Goal: Task Accomplishment & Management: Complete application form

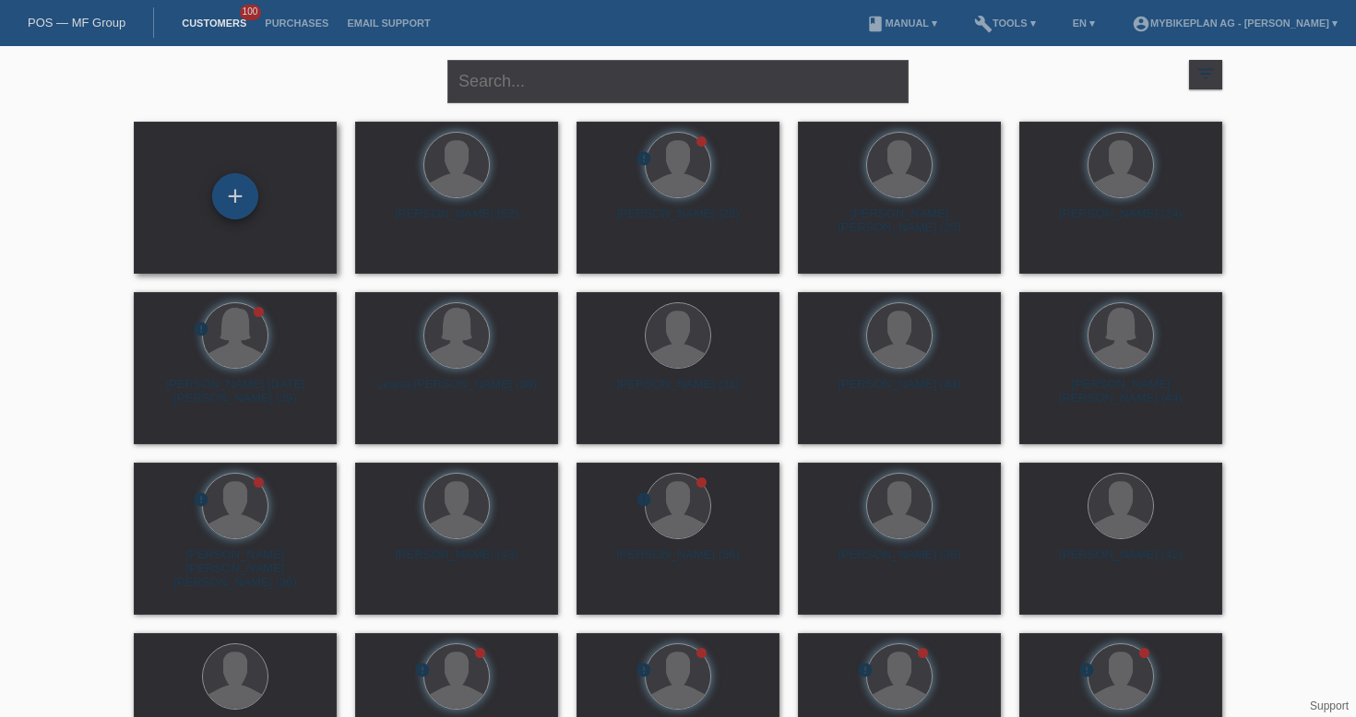
click at [232, 198] on div "+" at bounding box center [235, 196] width 46 height 46
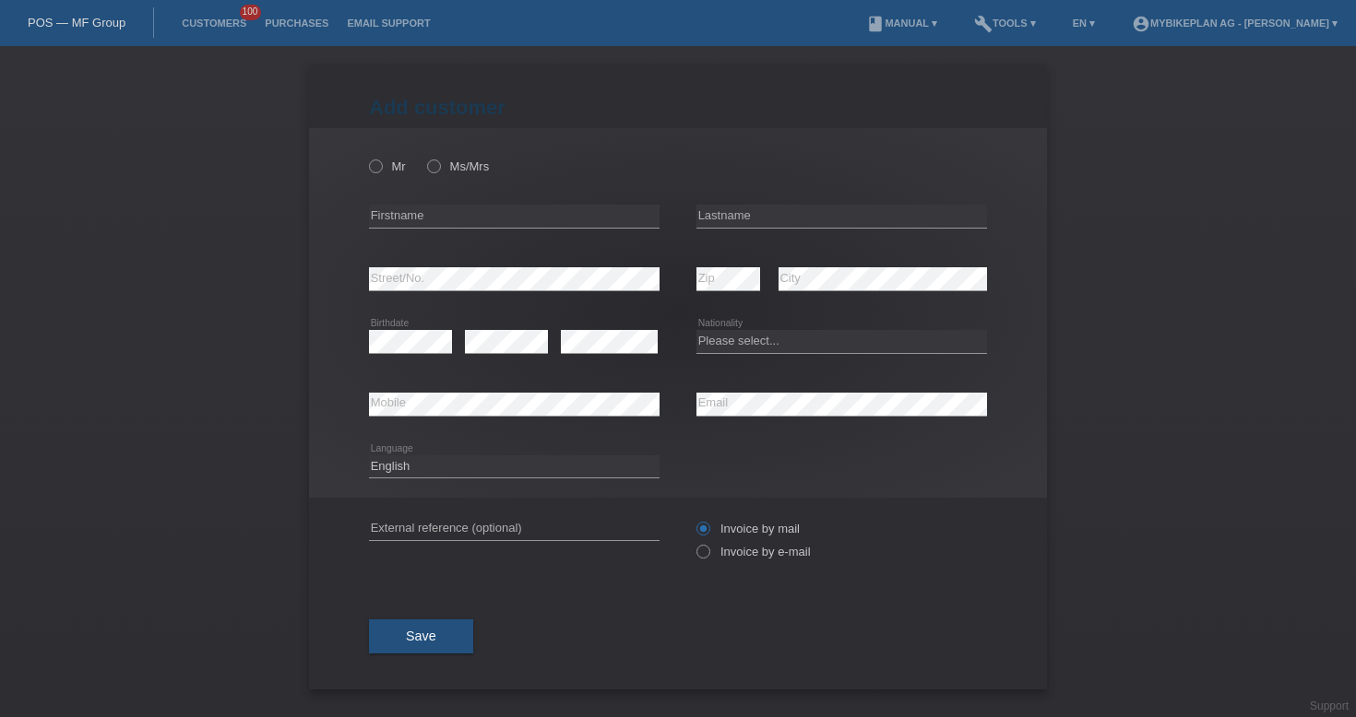
click at [449, 204] on div "error Firstname" at bounding box center [514, 216] width 290 height 63
click at [453, 212] on input "text" at bounding box center [514, 216] width 290 height 23
paste input "Pierre"
type input "Pierre"
click at [779, 219] on input "text" at bounding box center [841, 216] width 290 height 23
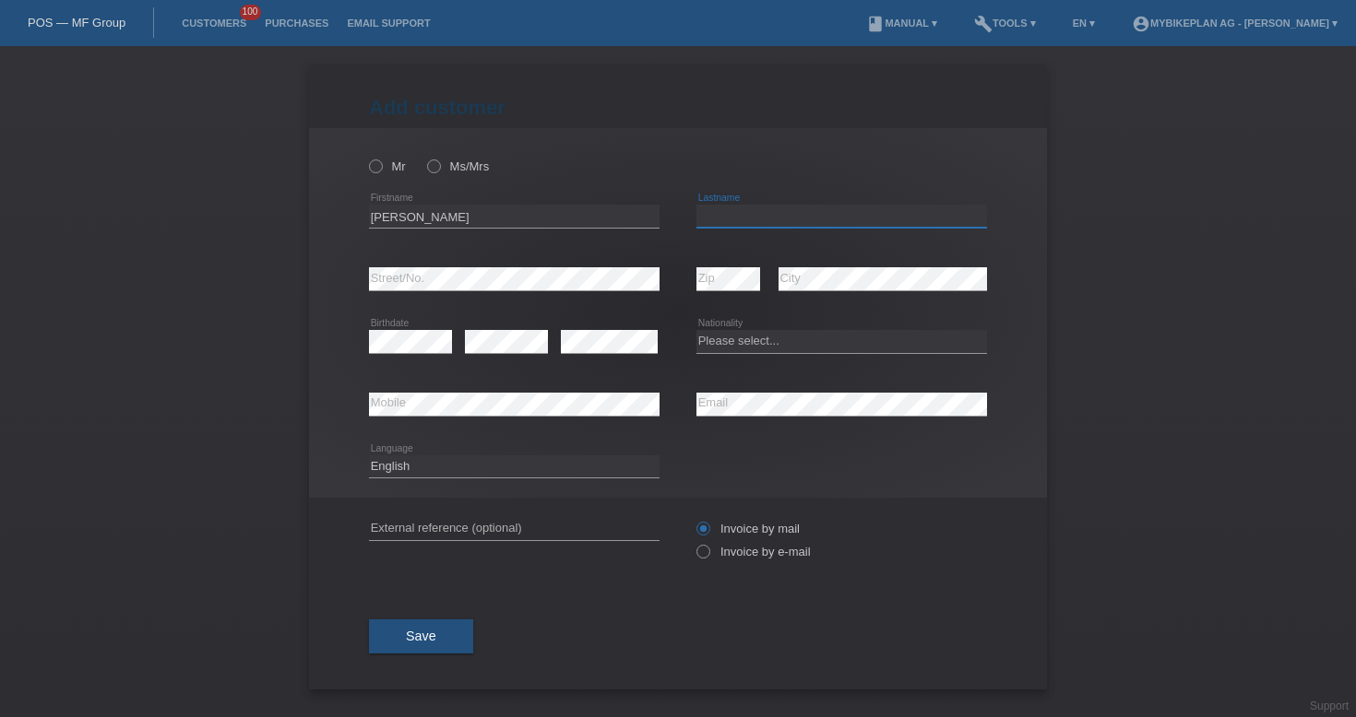
paste input "Zehnder"
type input "Zehnder"
click at [752, 335] on select "Please select... Switzerland Austria Germany Liechtenstein ------------ Afghani…" at bounding box center [841, 341] width 290 height 22
select select "CH"
click at [562, 473] on select "Deutsch Français Italiano English" at bounding box center [514, 467] width 290 height 22
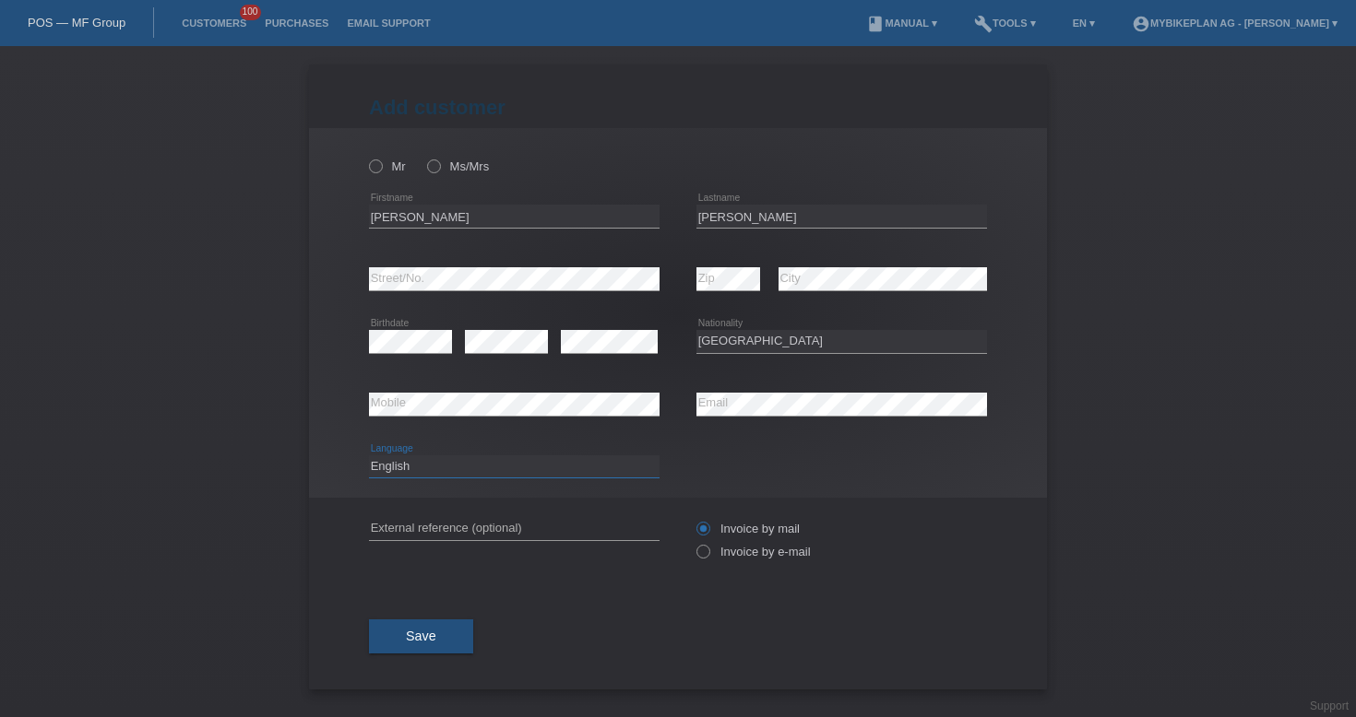
select select "fr"
click at [478, 522] on input "text" at bounding box center [514, 528] width 290 height 23
paste input "41811188645"
type input "41811188645"
click at [693, 542] on icon at bounding box center [693, 542] width 0 height 0
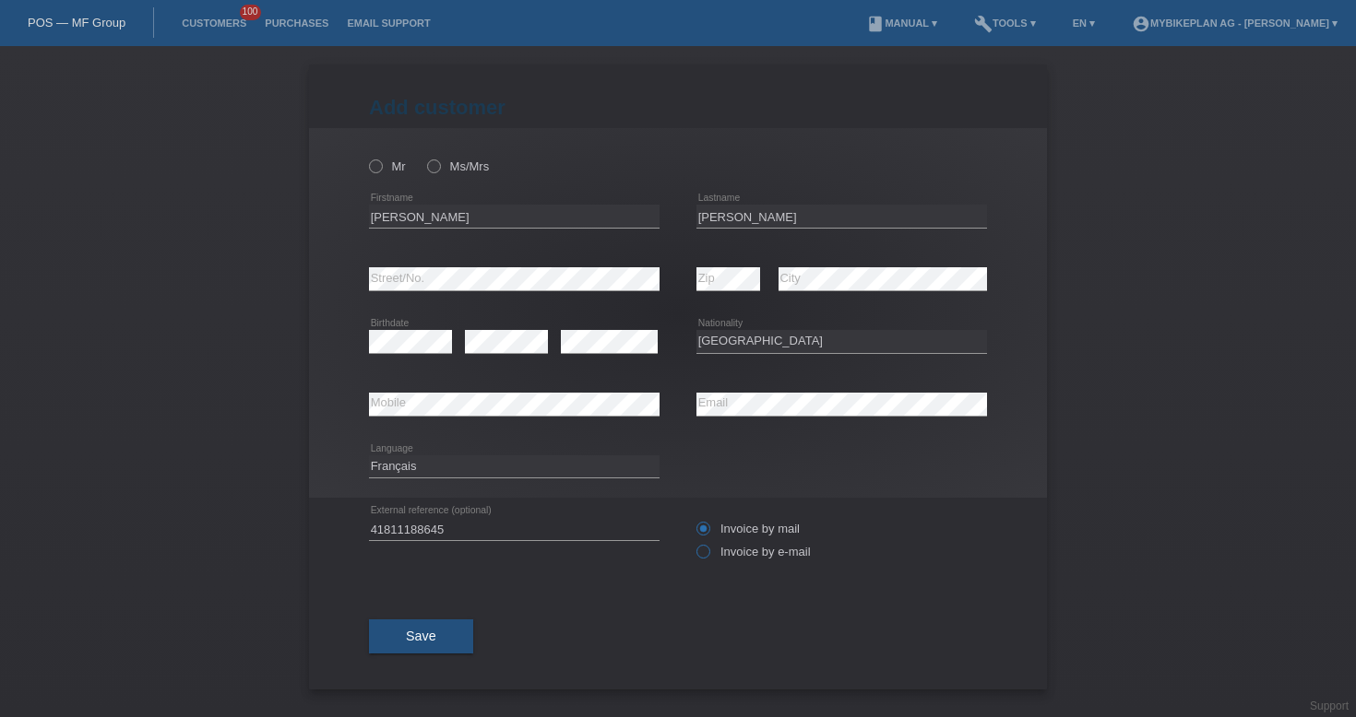
click at [705, 553] on input "Invoice by e-mail" at bounding box center [702, 556] width 12 height 23
radio input "true"
click at [384, 169] on label "Mr" at bounding box center [387, 167] width 37 height 14
click at [381, 169] on input "Mr" at bounding box center [375, 166] width 12 height 12
radio input "true"
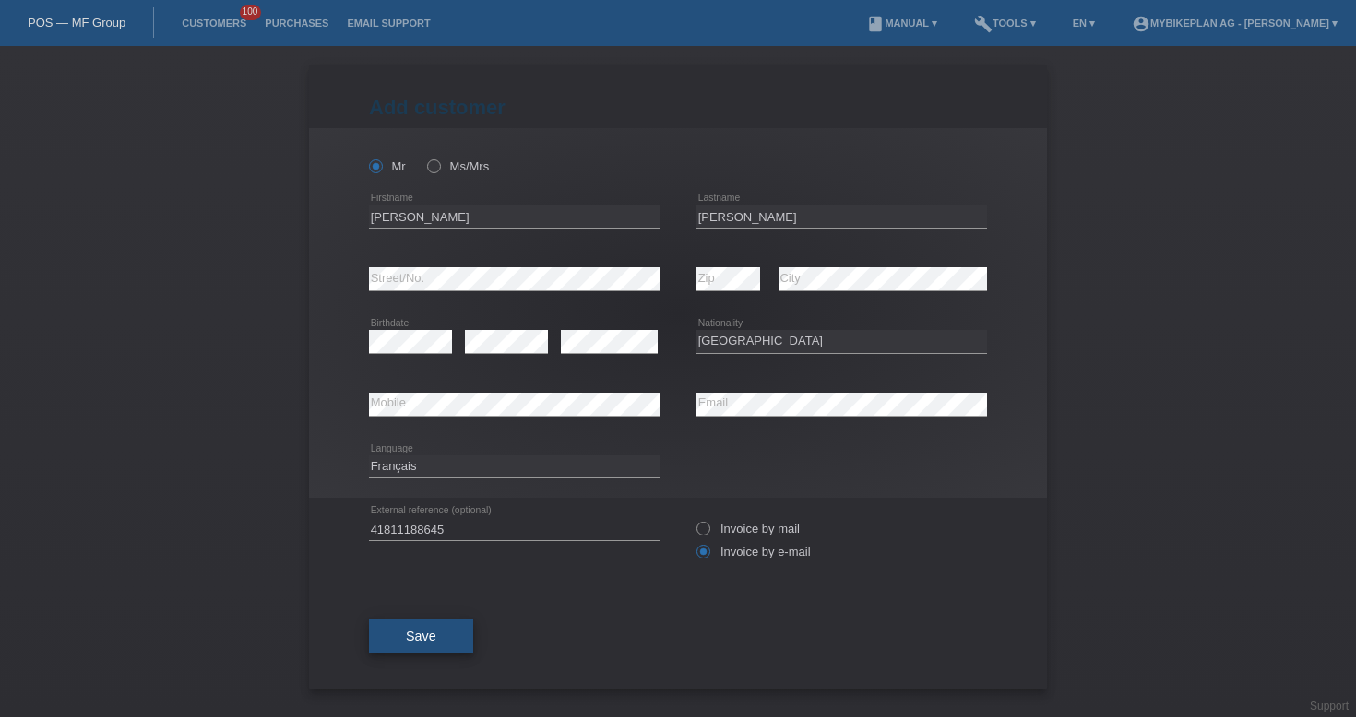
click at [444, 641] on button "Save" at bounding box center [421, 637] width 104 height 35
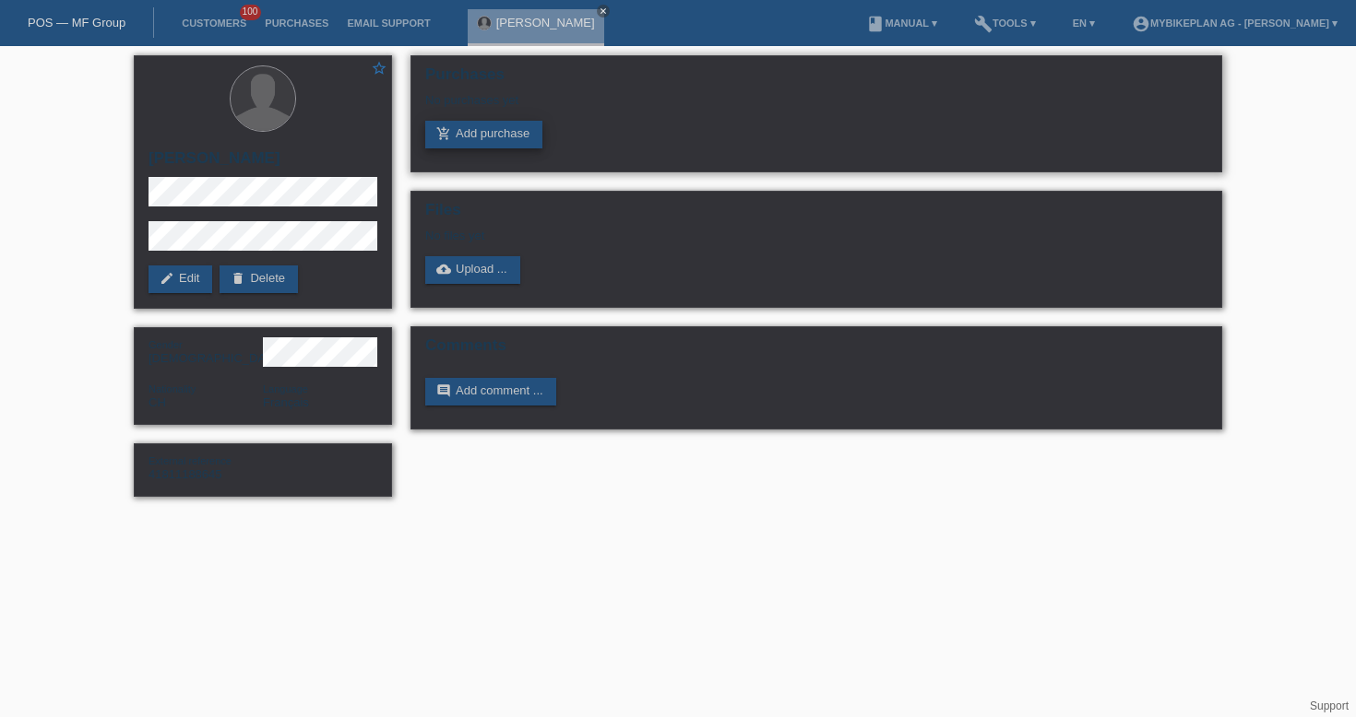
click at [476, 136] on link "add_shopping_cart Add purchase" at bounding box center [483, 135] width 117 height 28
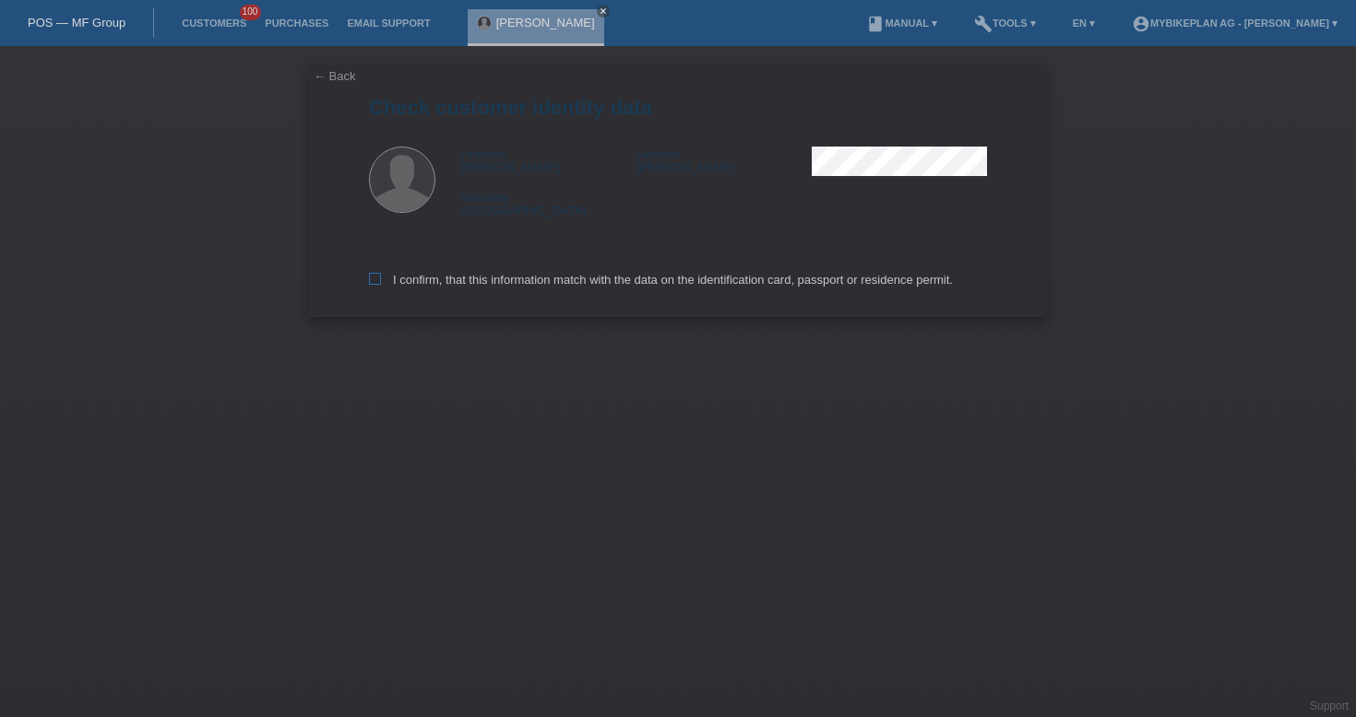
click at [687, 287] on label "I confirm, that this information match with the data on the identification card…" at bounding box center [661, 280] width 584 height 14
click at [381, 285] on input "I confirm, that this information match with the data on the identification card…" at bounding box center [375, 279] width 12 height 12
checkbox input "true"
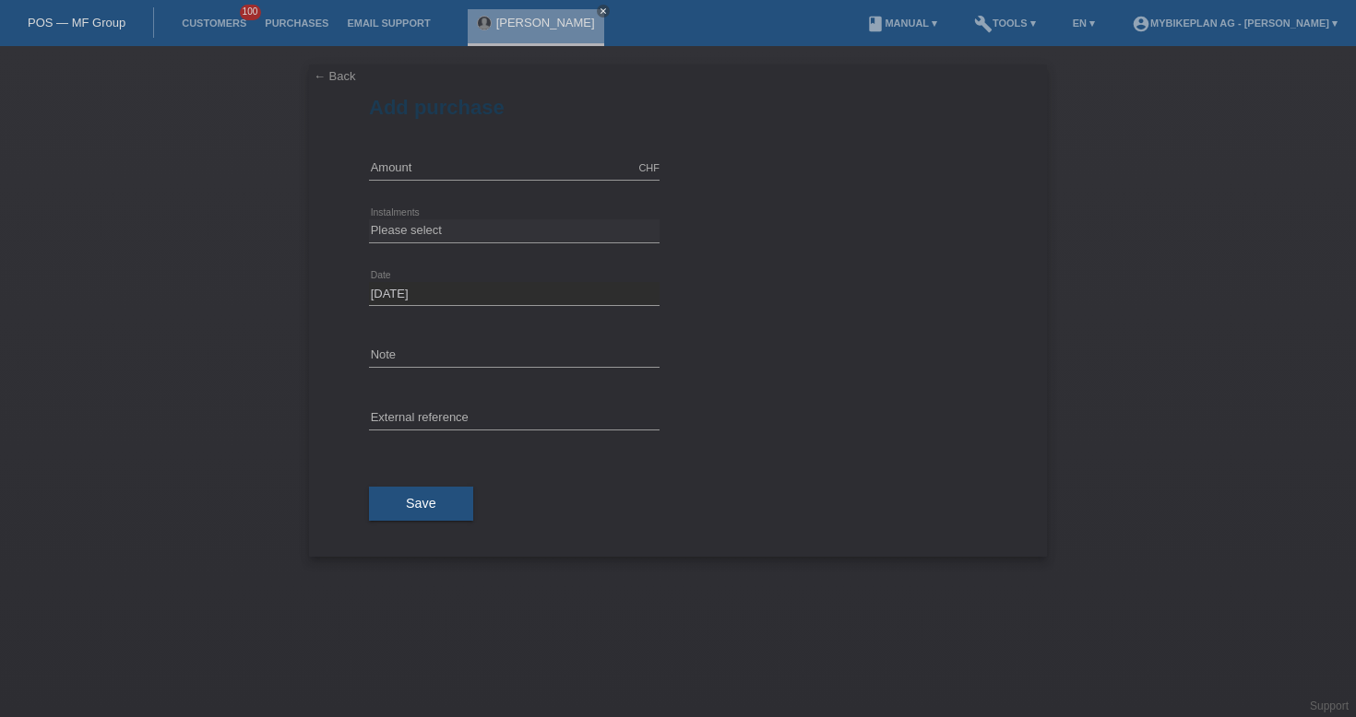
click at [468, 154] on div "CHF error Amount" at bounding box center [514, 168] width 290 height 63
click at [467, 164] on input "text" at bounding box center [514, 168] width 290 height 23
type input "7999.00"
click at [472, 232] on select "Please select 6 instalments 12 instalments 18 instalments 24 instalments 36 ins…" at bounding box center [514, 230] width 290 height 22
select select "488"
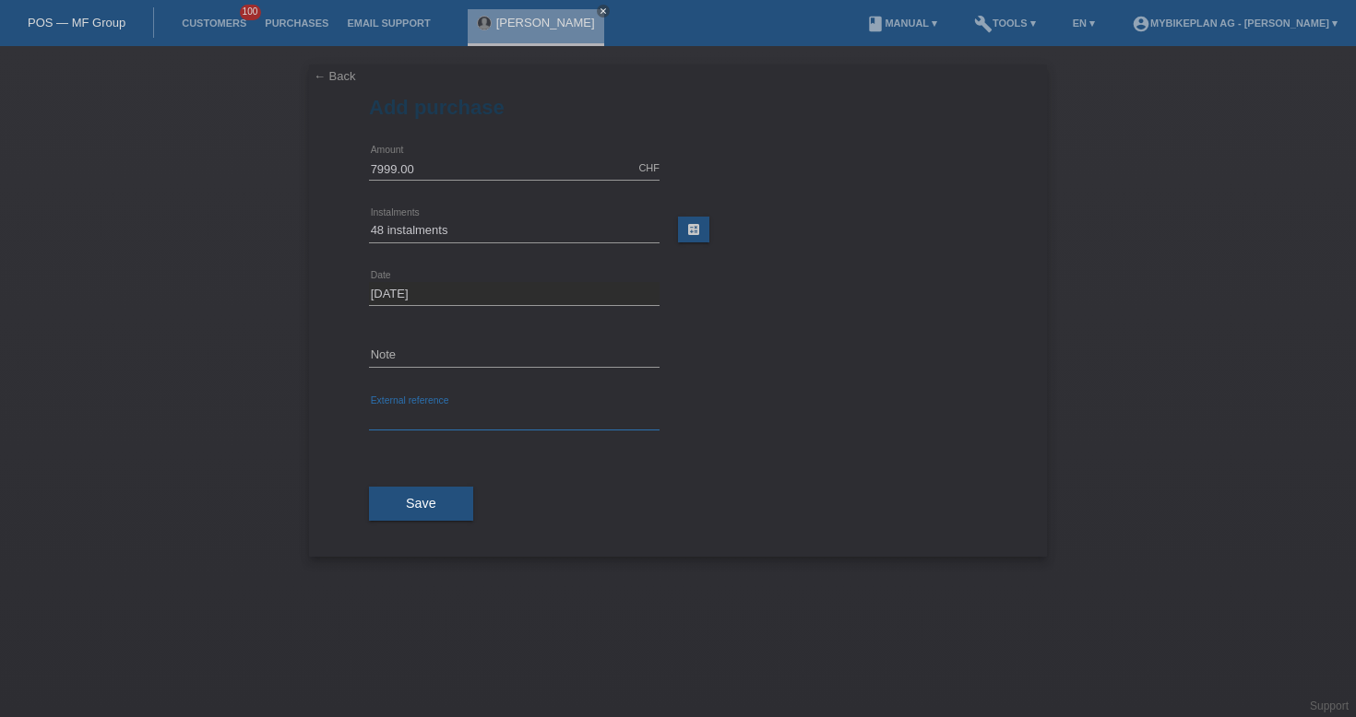
click at [473, 428] on input "text" at bounding box center [514, 419] width 290 height 23
paste input "41811188645"
type input "41811188645"
click at [429, 505] on span "Save" at bounding box center [421, 503] width 30 height 15
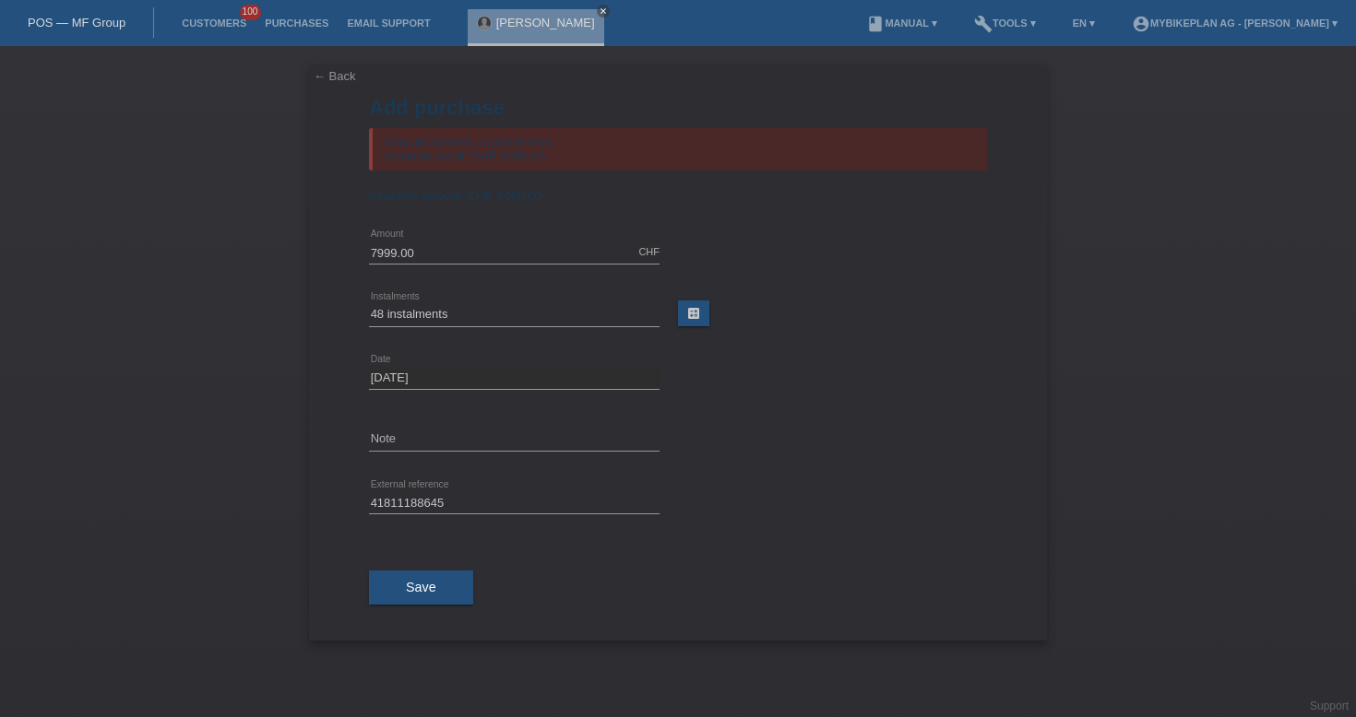
click at [65, 27] on link "POS — MF Group" at bounding box center [77, 23] width 98 height 14
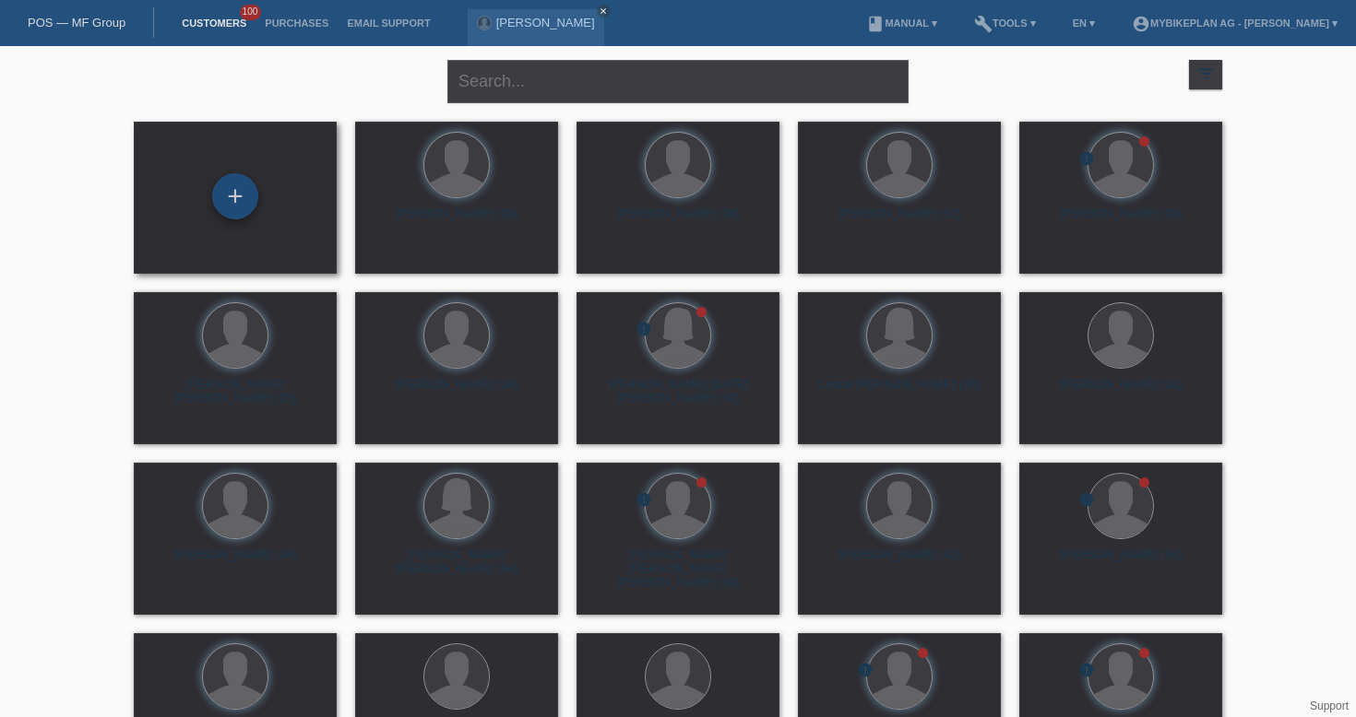
click at [235, 197] on div "+" at bounding box center [235, 196] width 46 height 46
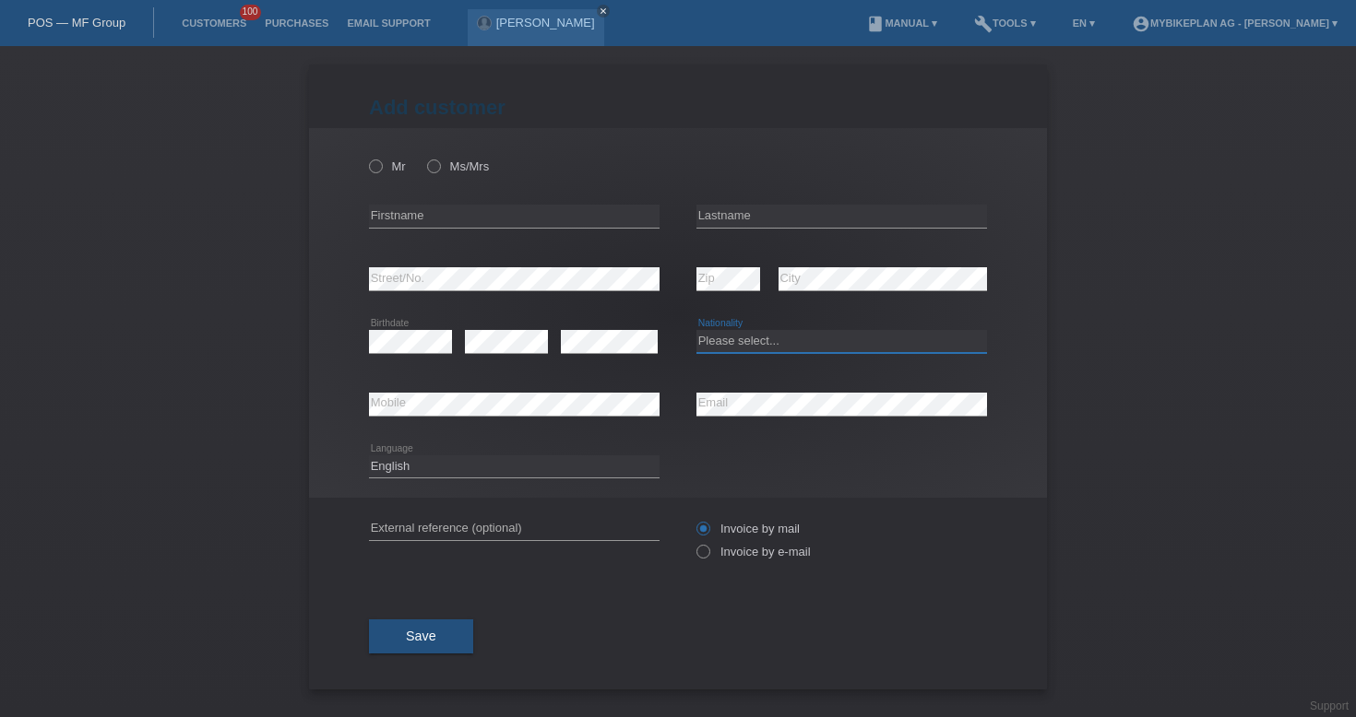
click at [732, 337] on select "Please select... [GEOGRAPHIC_DATA] [GEOGRAPHIC_DATA] [GEOGRAPHIC_DATA] [GEOGRAP…" at bounding box center [841, 341] width 290 height 22
select select "CH"
click at [559, 207] on input "text" at bounding box center [514, 216] width 290 height 23
paste input "Lyam"
type input "Lyam"
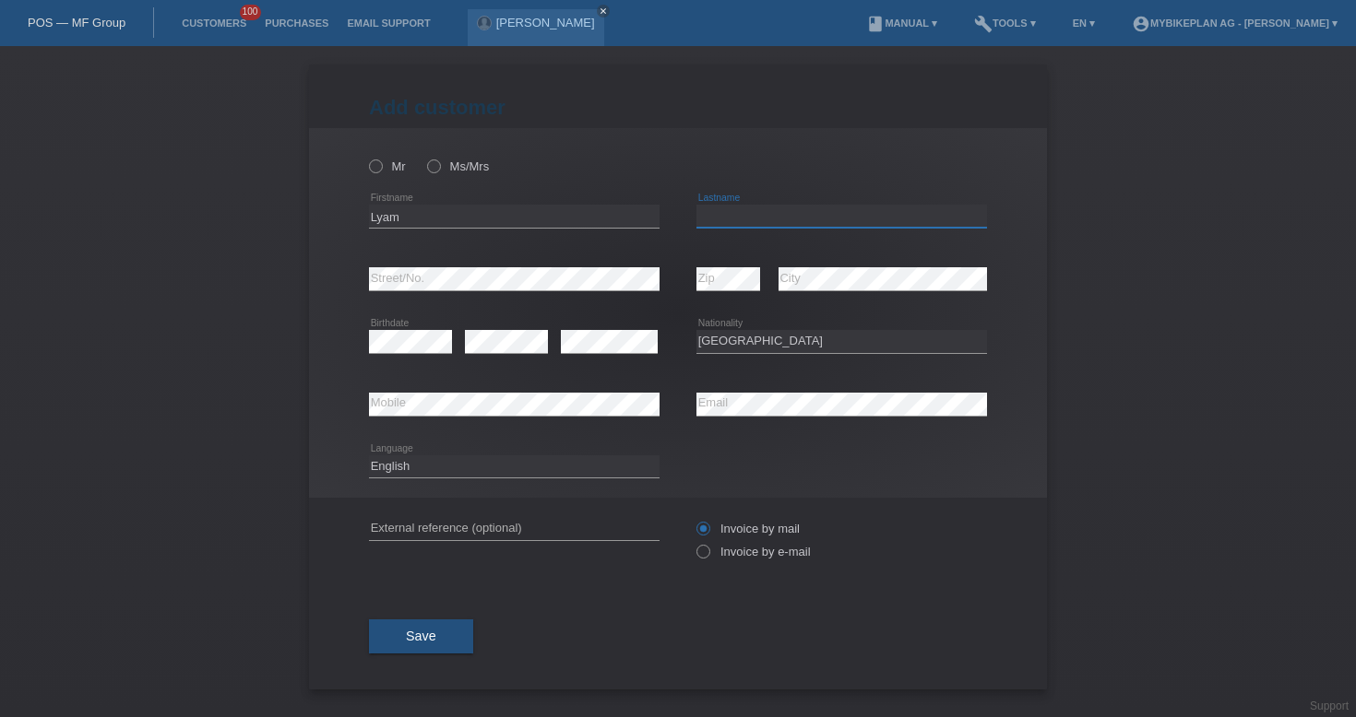
click at [758, 213] on input "text" at bounding box center [841, 216] width 290 height 23
paste input "Desaty"
type input "Desaty"
click at [366, 157] on icon at bounding box center [366, 157] width 0 height 0
click at [378, 171] on input "Mr" at bounding box center [375, 166] width 12 height 12
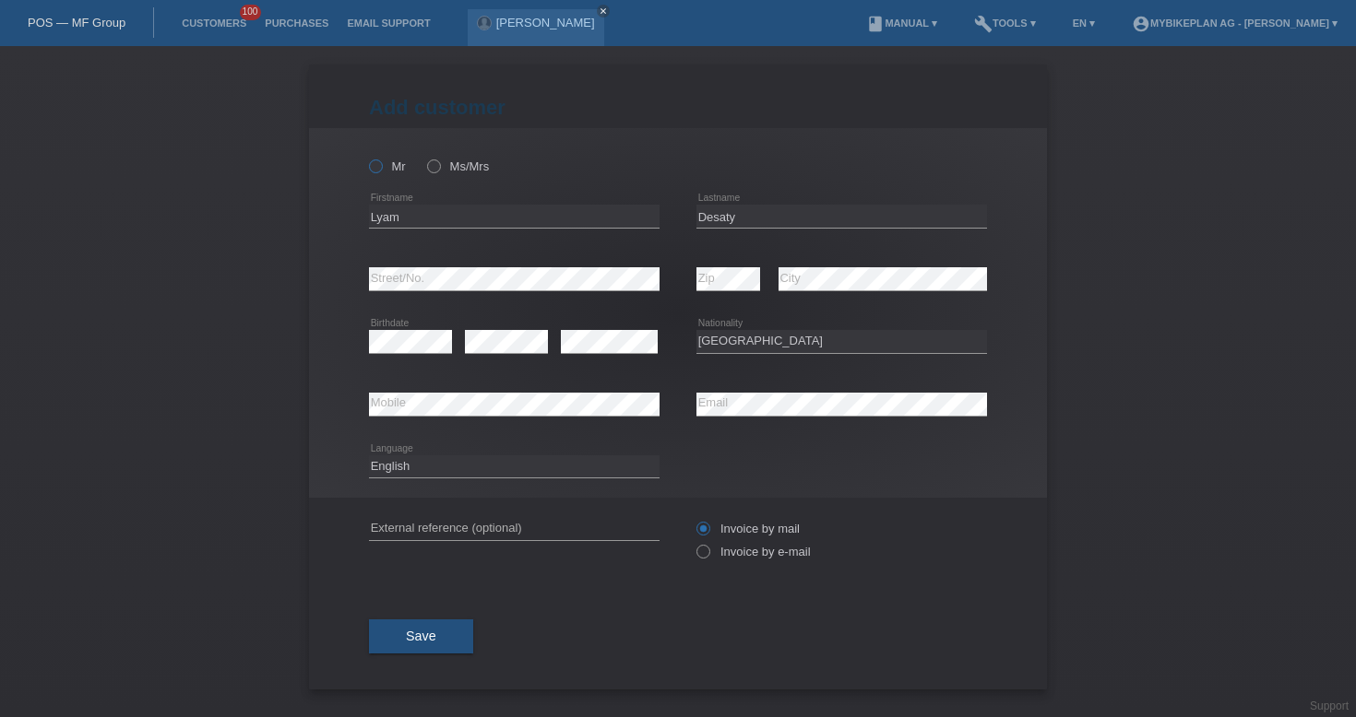
radio input "true"
click at [501, 526] on input "text" at bounding box center [514, 528] width 290 height 23
paste input "41853517625"
type input "41853517625"
click at [693, 542] on icon at bounding box center [693, 542] width 0 height 0
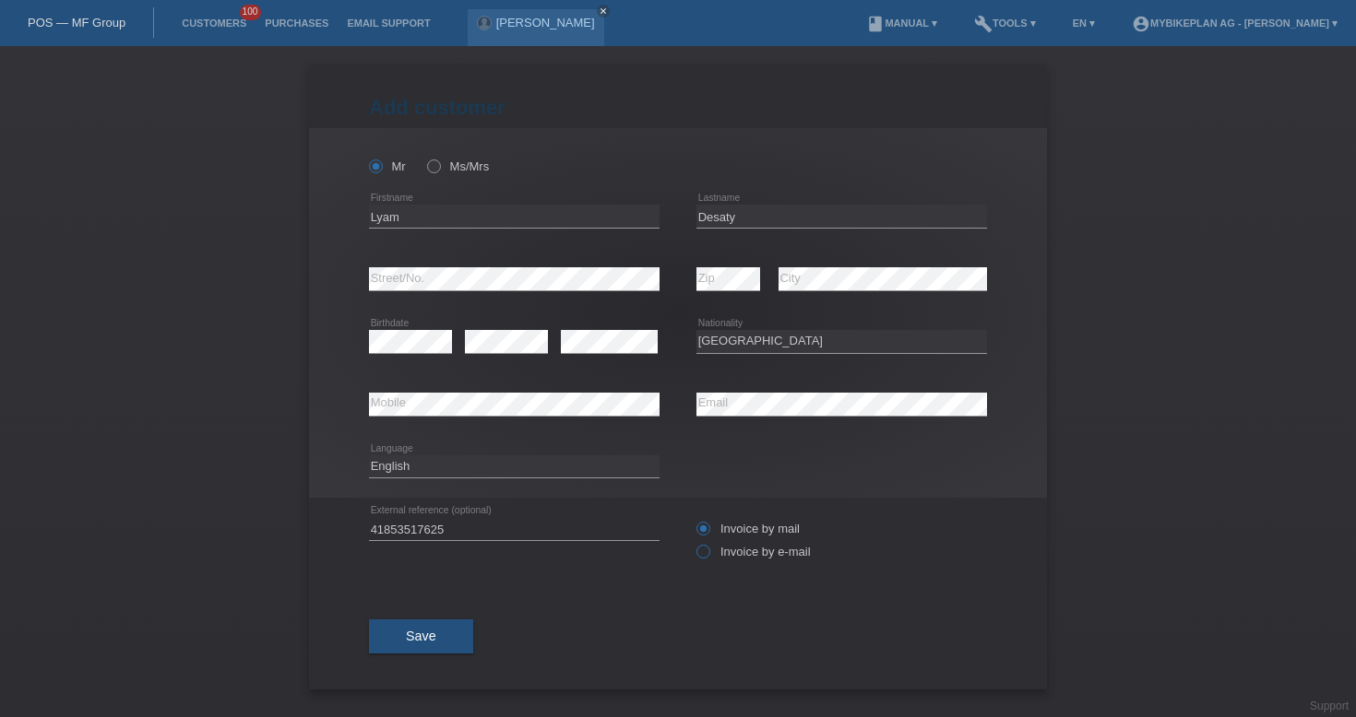
click at [705, 557] on input "Invoice by e-mail" at bounding box center [702, 556] width 12 height 23
radio input "true"
click at [439, 642] on button "Save" at bounding box center [421, 637] width 104 height 35
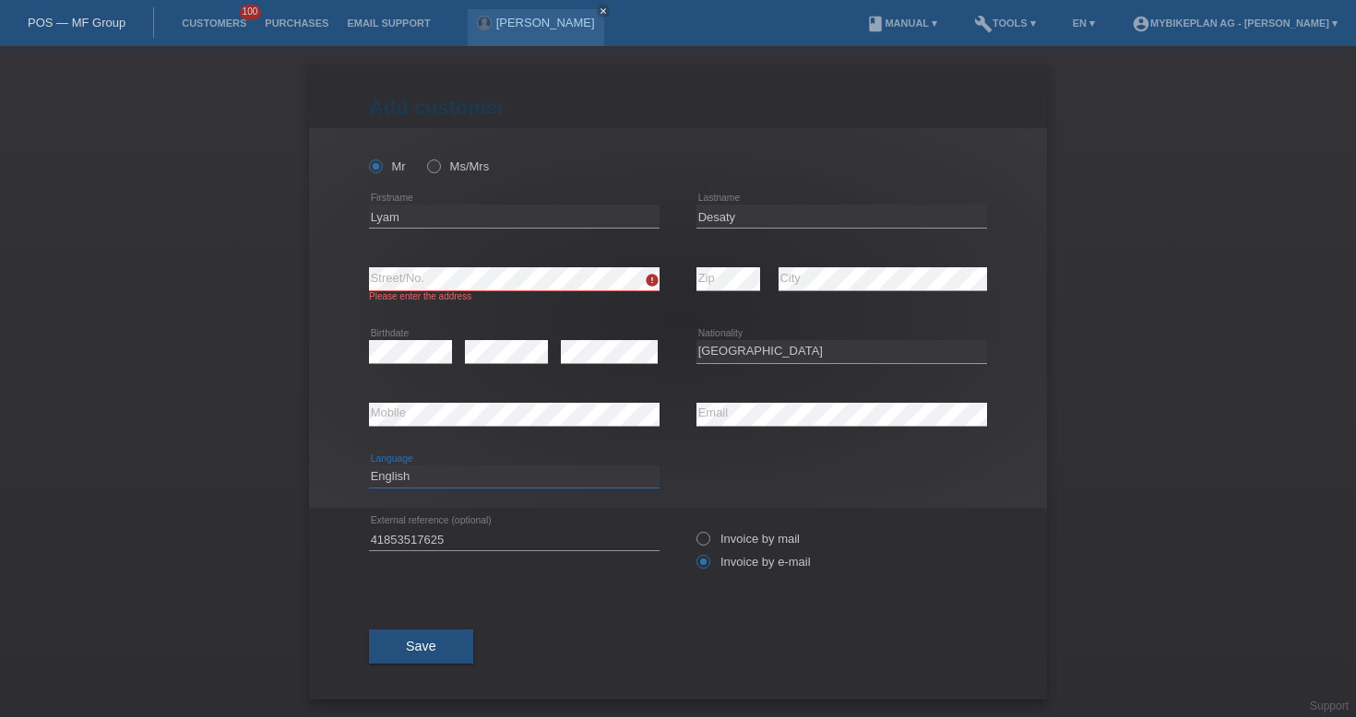
click at [435, 468] on select "Deutsch Français Italiano English" at bounding box center [514, 477] width 290 height 22
select select "fr"
click at [453, 654] on button "Save" at bounding box center [421, 647] width 104 height 35
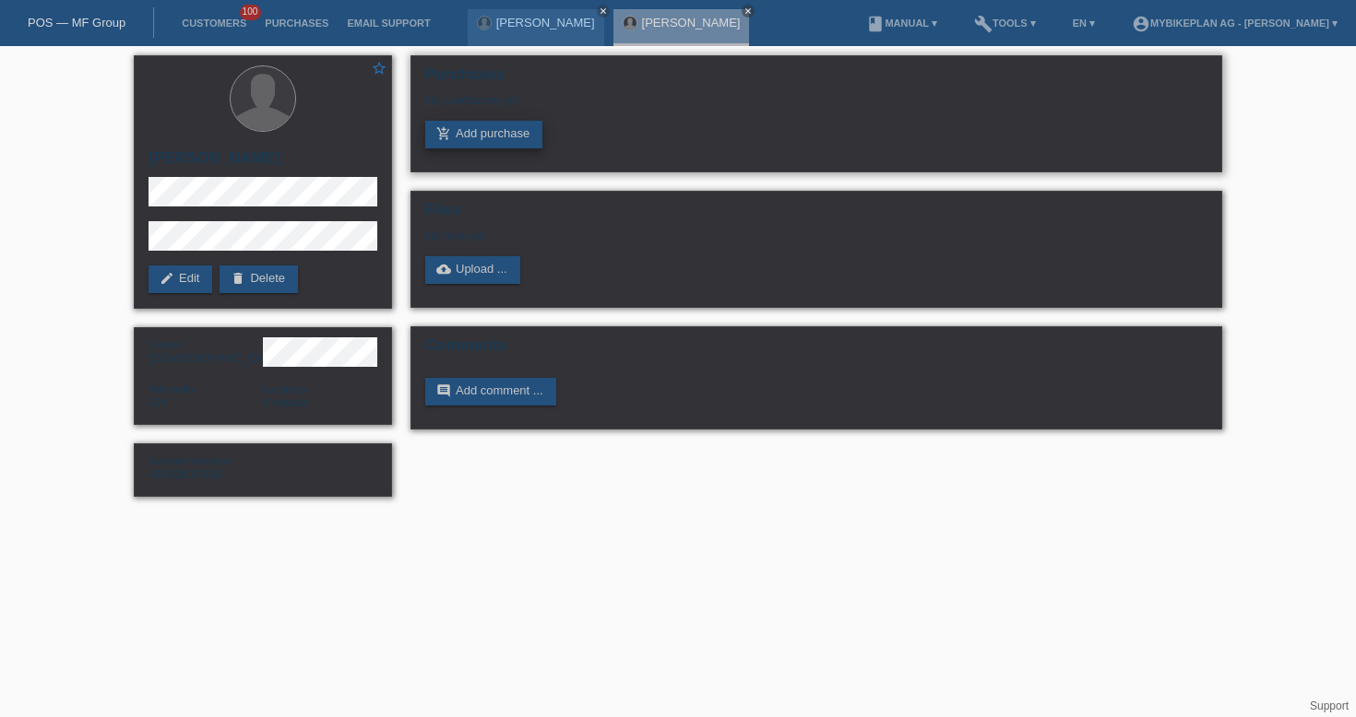
click at [491, 131] on link "add_shopping_cart Add purchase" at bounding box center [483, 135] width 117 height 28
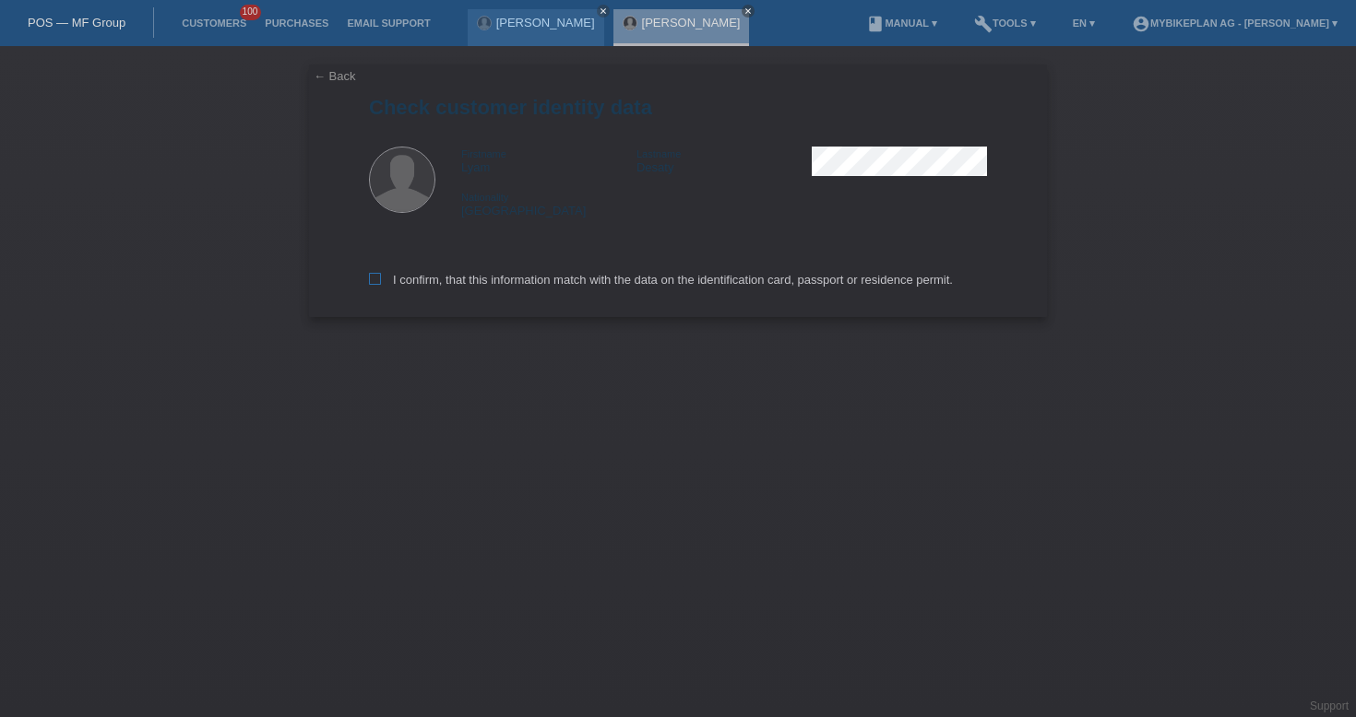
click at [631, 284] on label "I confirm, that this information match with the data on the identification card…" at bounding box center [661, 280] width 584 height 14
click at [381, 284] on input "I confirm, that this information match with the data on the identification card…" at bounding box center [375, 279] width 12 height 12
checkbox input "true"
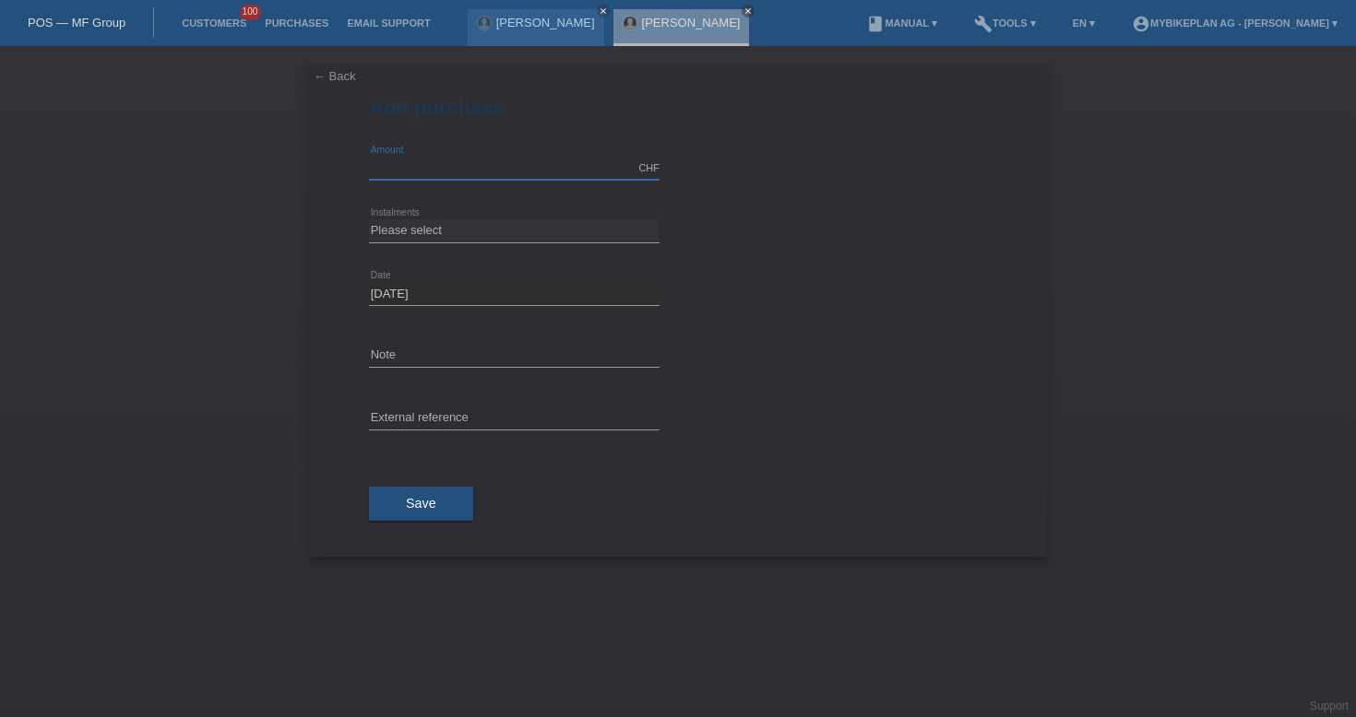
click at [439, 169] on input "text" at bounding box center [514, 168] width 290 height 23
type input "2950.00"
click at [472, 229] on select "Please select 6 instalments 12 instalments 18 instalments 24 instalments 36 ins…" at bounding box center [514, 230] width 290 height 22
select select "488"
click at [479, 414] on input "text" at bounding box center [514, 419] width 290 height 23
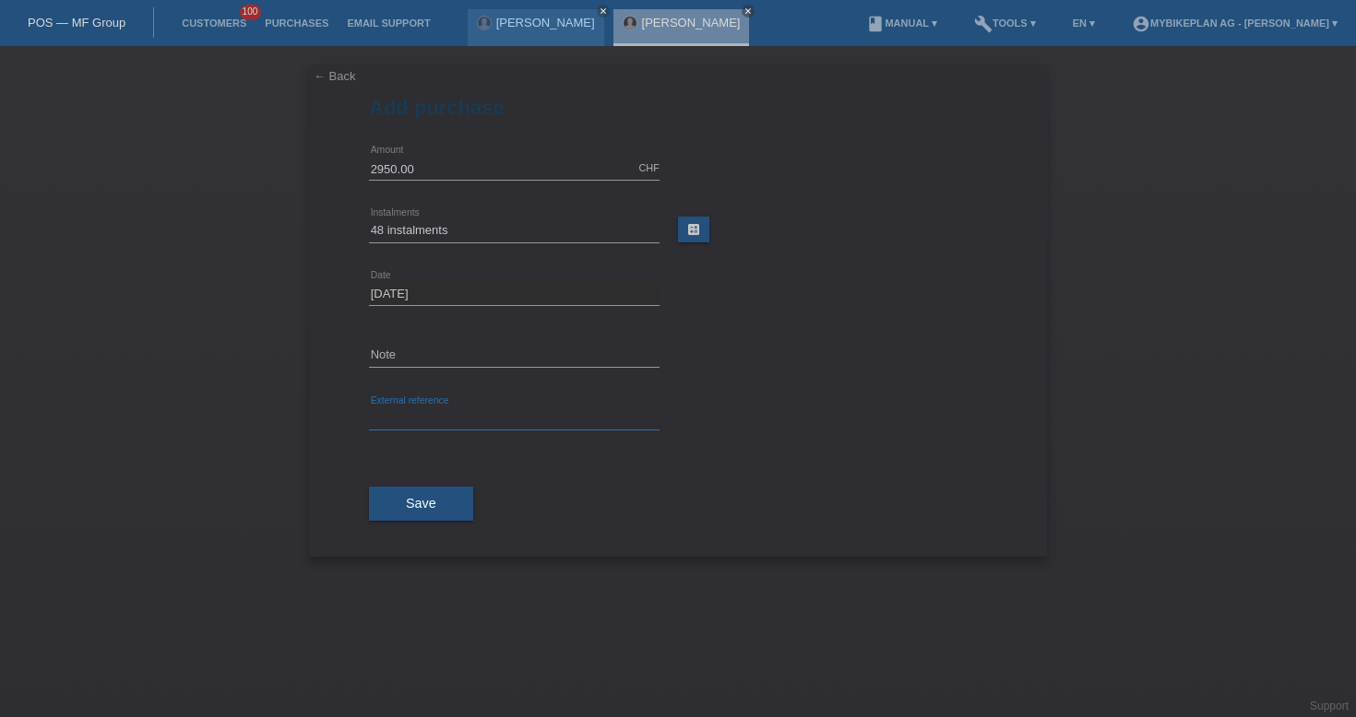
paste input "41853517625"
type input "41853517625"
click at [433, 494] on button "Save" at bounding box center [421, 504] width 104 height 35
